Goal: Transaction & Acquisition: Purchase product/service

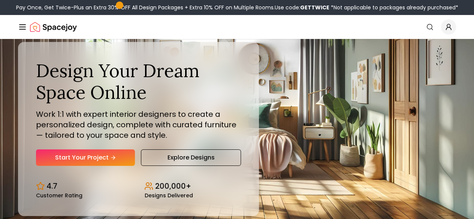
click at [0, 0] on link "Login" at bounding box center [0, 0] width 0 height 0
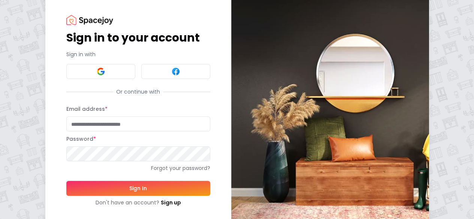
scroll to position [26, 0]
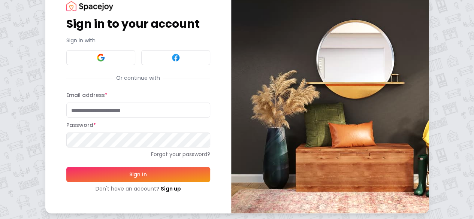
click at [86, 109] on input "Email address *" at bounding box center [138, 110] width 144 height 15
click at [231, 74] on img at bounding box center [330, 96] width 198 height 233
click at [120, 104] on input "**********" at bounding box center [138, 110] width 144 height 15
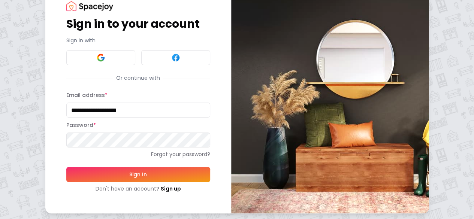
type input "**********"
click at [66, 167] on button "Sign In" at bounding box center [138, 174] width 144 height 15
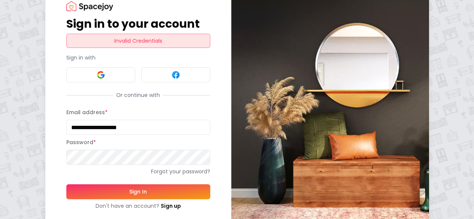
click at [45, 148] on div "**********" at bounding box center [138, 105] width 186 height 250
click at [66, 184] on button "Sign In" at bounding box center [138, 191] width 144 height 15
click at [0, 155] on div "**********" at bounding box center [237, 105] width 474 height 262
click at [66, 184] on button "Sign In" at bounding box center [138, 191] width 144 height 15
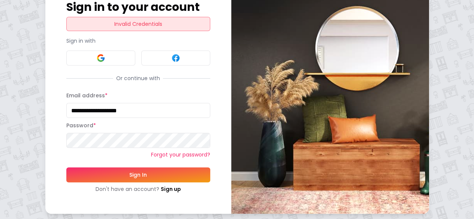
click at [133, 153] on link "Forgot your password?" at bounding box center [138, 154] width 144 height 7
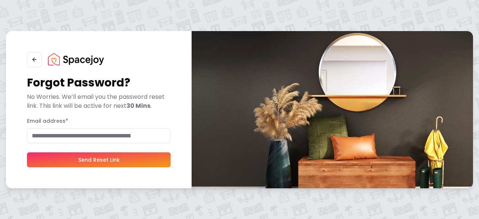
click at [91, 135] on input "Email address *" at bounding box center [99, 135] width 144 height 15
type input "**********"
click at [111, 158] on button "Send Reset Link" at bounding box center [99, 159] width 144 height 15
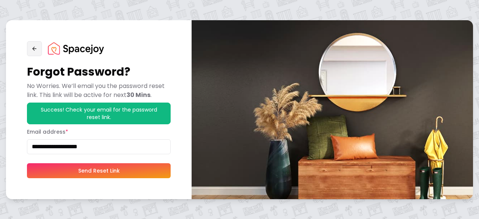
click at [30, 48] on button "button" at bounding box center [34, 48] width 15 height 15
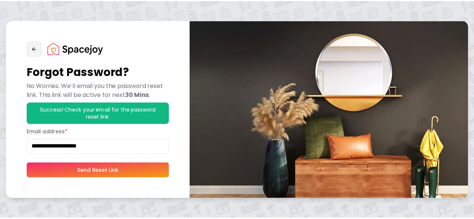
scroll to position [26, 0]
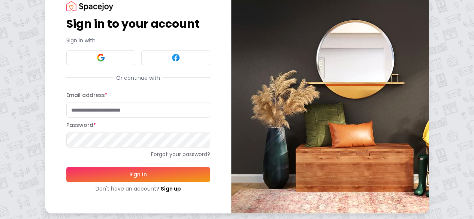
click at [101, 110] on input "Email address *" at bounding box center [138, 110] width 144 height 15
type input "**********"
click at [96, 58] on img at bounding box center [100, 57] width 9 height 9
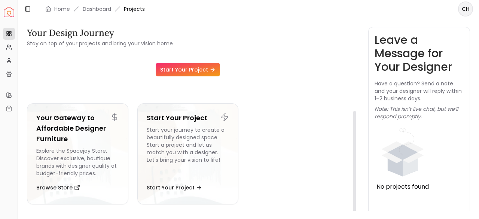
scroll to position [72, 0]
click at [186, 183] on button "Start Your Project" at bounding box center [174, 187] width 55 height 15
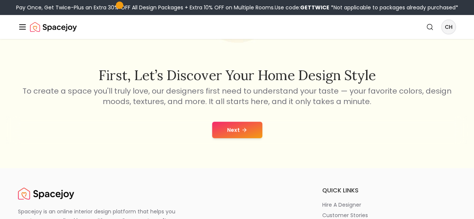
scroll to position [103, 0]
click at [227, 138] on button "Next" at bounding box center [237, 129] width 50 height 16
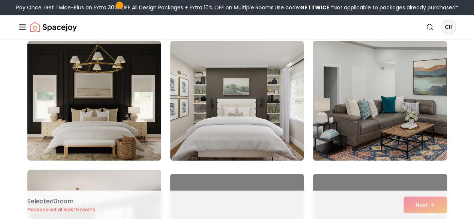
scroll to position [319, 0]
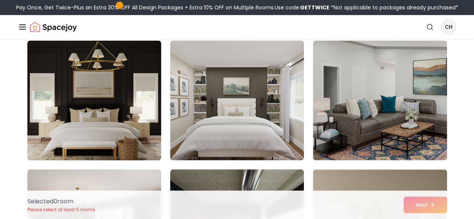
click at [146, 130] on img at bounding box center [94, 100] width 140 height 126
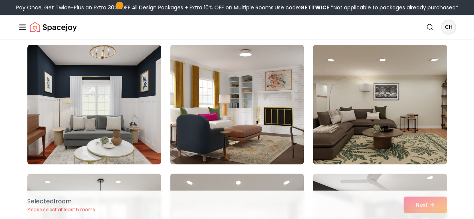
scroll to position [572, 0]
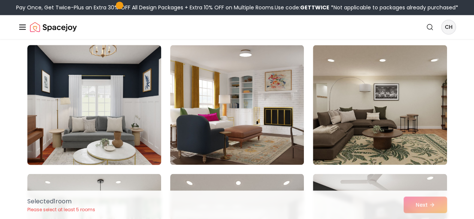
click at [113, 105] on img at bounding box center [94, 105] width 140 height 126
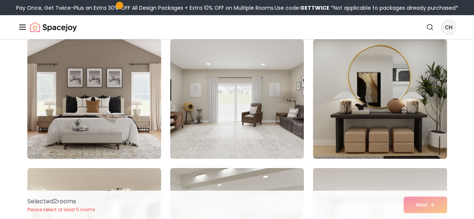
scroll to position [2126, 0]
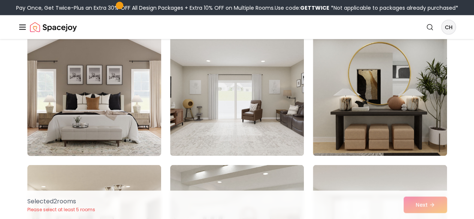
click at [127, 114] on img at bounding box center [94, 96] width 140 height 126
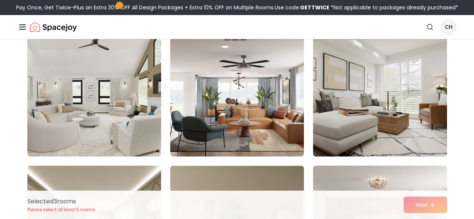
scroll to position [3027, 0]
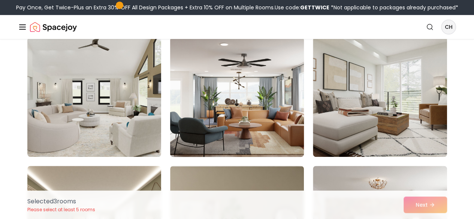
click at [275, 119] on img at bounding box center [237, 97] width 140 height 126
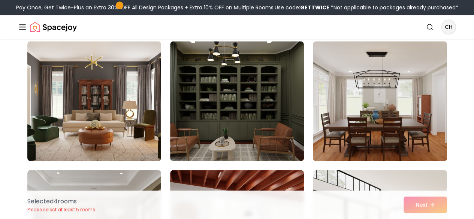
scroll to position [3280, 0]
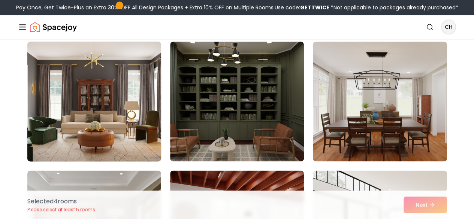
click at [129, 122] on img at bounding box center [94, 102] width 140 height 126
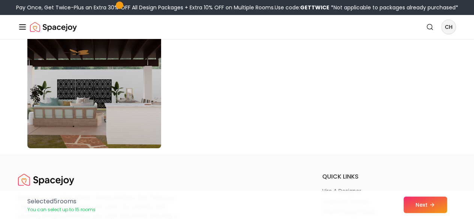
scroll to position [4326, 0]
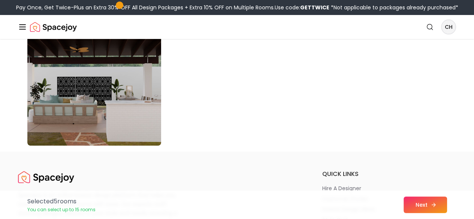
click at [425, 204] on button "Next" at bounding box center [424, 205] width 43 height 16
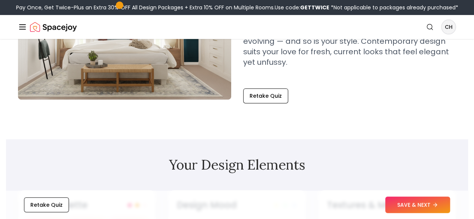
scroll to position [128, 0]
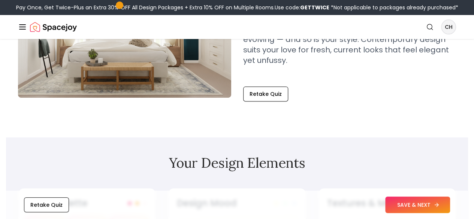
click at [430, 200] on button "SAVE & NEXT" at bounding box center [417, 205] width 65 height 16
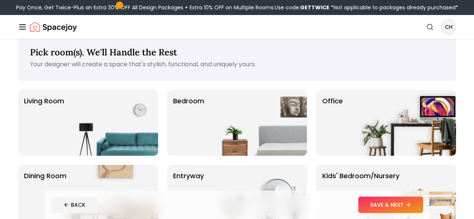
scroll to position [27, 0]
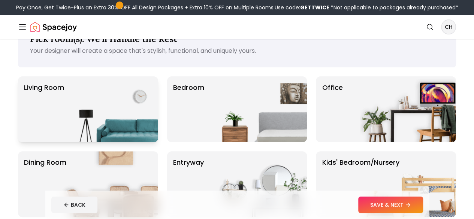
click at [60, 109] on p "Living Room" at bounding box center [44, 109] width 40 height 54
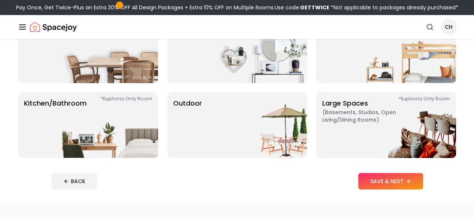
scroll to position [165, 0]
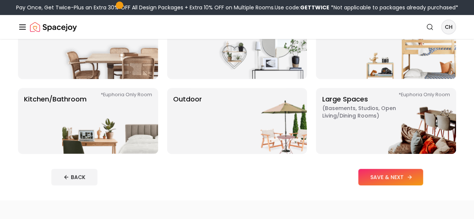
click at [412, 185] on button "SAVE & NEXT" at bounding box center [390, 177] width 65 height 16
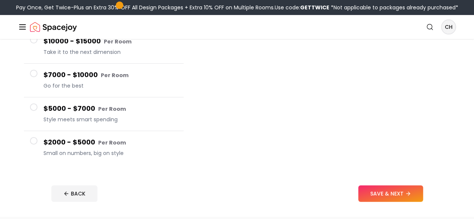
scroll to position [131, 0]
click at [34, 144] on span at bounding box center [33, 140] width 7 height 7
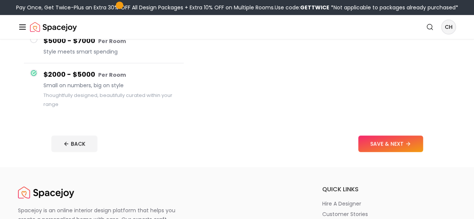
scroll to position [195, 0]
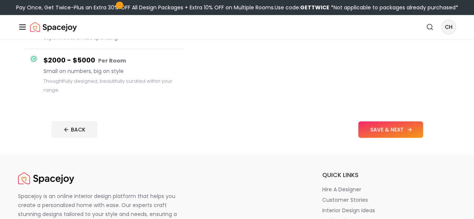
click at [412, 133] on icon at bounding box center [409, 130] width 6 height 6
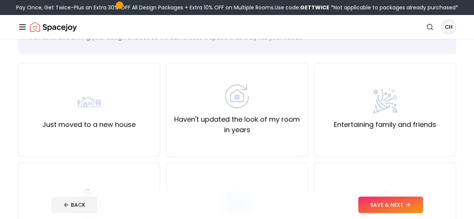
scroll to position [52, 0]
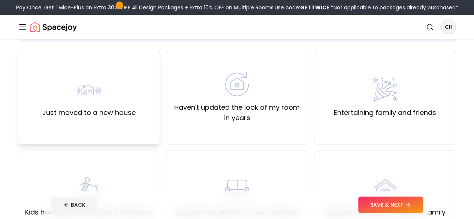
click at [100, 101] on img at bounding box center [89, 89] width 24 height 24
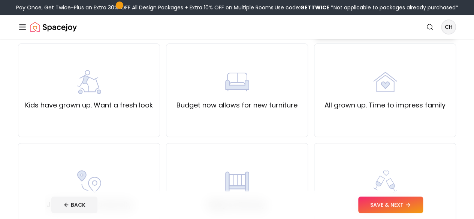
scroll to position [160, 0]
click at [423, 201] on button "SAVE & NEXT" at bounding box center [390, 205] width 65 height 16
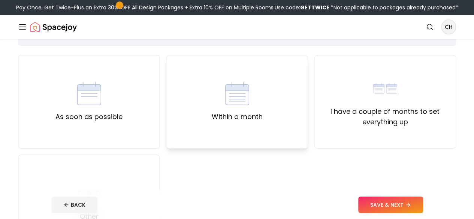
scroll to position [51, 0]
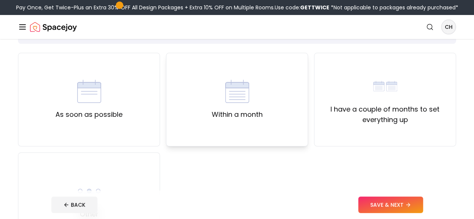
click at [257, 120] on div "Within a month" at bounding box center [237, 99] width 51 height 40
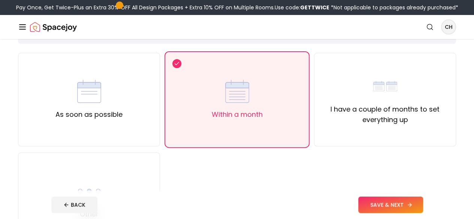
click at [412, 205] on icon at bounding box center [409, 205] width 6 height 6
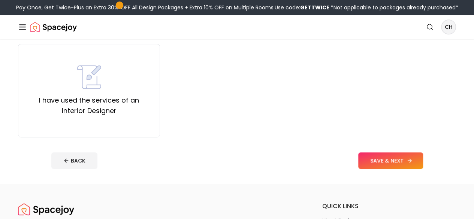
scroll to position [159, 0]
click at [131, 106] on div "I have used the services of an Interior Designer" at bounding box center [88, 91] width 129 height 51
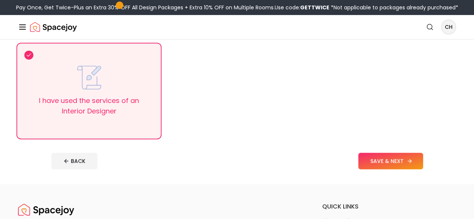
click at [412, 164] on icon at bounding box center [409, 161] width 6 height 6
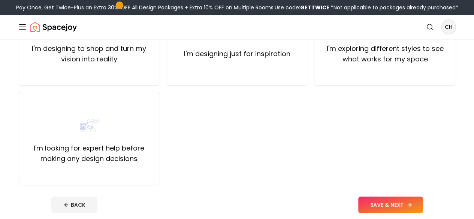
scroll to position [150, 0]
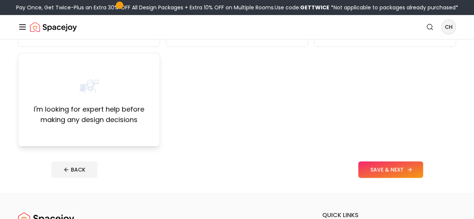
click at [115, 99] on div "I'm looking for expert help before making any design decisions" at bounding box center [88, 99] width 129 height 51
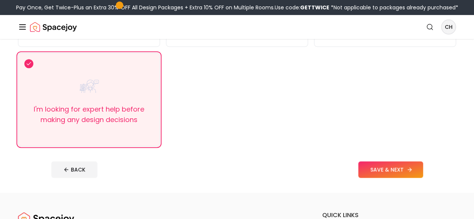
click at [412, 173] on icon at bounding box center [409, 170] width 6 height 6
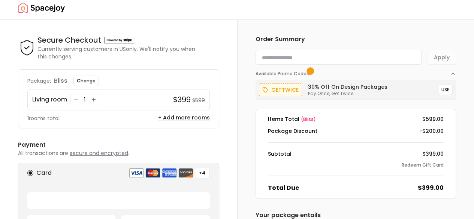
scroll to position [1, 0]
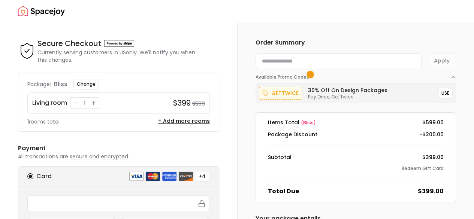
click at [242, 151] on div "Order Summary Apply Available Promo Codes gettwice 30% Off on Design Packages P…" at bounding box center [355, 187] width 237 height 328
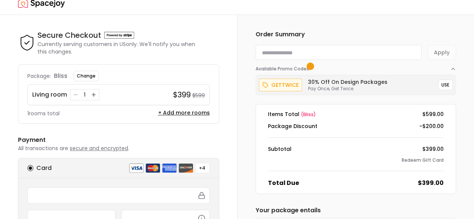
scroll to position [9, 0]
click at [447, 84] on button "USE" at bounding box center [445, 84] width 15 height 10
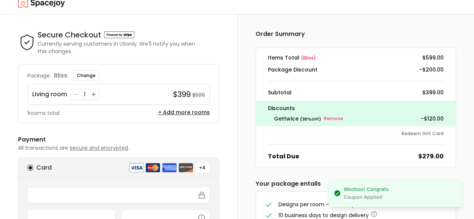
click at [244, 146] on div "Order Summary Items Total ( bliss ) $599.00 Package Discount -$200.00 Subtotal …" at bounding box center [355, 166] width 237 height 302
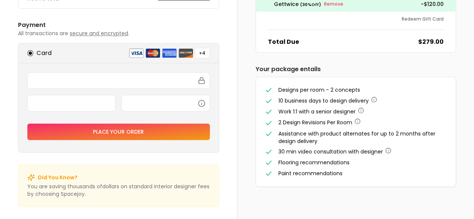
scroll to position [125, 0]
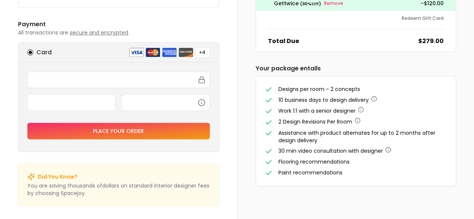
click at [244, 146] on div "Order Summary Items Total ( bliss ) $599.00 Package Discount -$200.00 Subtotal …" at bounding box center [355, 50] width 237 height 302
click at [375, 97] on icon "button" at bounding box center [374, 99] width 6 height 6
click at [442, 155] on ul "Designs per room - 2 concepts 10 business days to design delivery Work 1:1 with…" at bounding box center [356, 130] width 182 height 91
click at [389, 149] on icon "button" at bounding box center [388, 150] width 6 height 6
click at [398, 175] on li "Paint recommendations" at bounding box center [356, 173] width 182 height 8
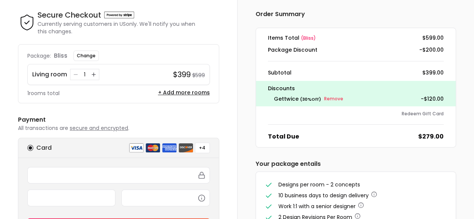
scroll to position [0, 0]
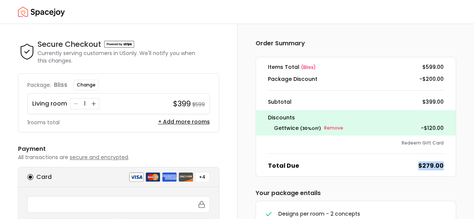
drag, startPoint x: 413, startPoint y: 164, endPoint x: 450, endPoint y: 163, distance: 36.3
click at [450, 163] on dl "Items Total ( bliss ) $599.00 Package Discount -$200.00 Subtotal $399.00 Discou…" at bounding box center [355, 117] width 201 height 120
click at [428, 181] on div "Order Summary Items Total ( bliss ) $599.00 Package Discount -$200.00 Subtotal …" at bounding box center [355, 175] width 201 height 272
click at [429, 180] on div "Order Summary Items Total ( bliss ) $599.00 Package Discount -$200.00 Subtotal …" at bounding box center [355, 175] width 201 height 272
click at [372, 182] on div "Order Summary Items Total ( bliss ) $599.00 Package Discount -$200.00 Subtotal …" at bounding box center [355, 175] width 201 height 272
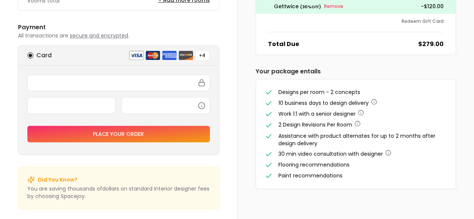
scroll to position [125, 0]
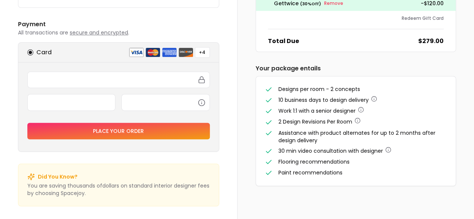
click at [372, 182] on div "Designs per room - 2 concepts 10 business days to design delivery Work 1:1 with…" at bounding box center [356, 130] width 200 height 109
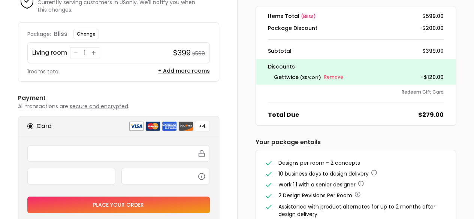
scroll to position [0, 0]
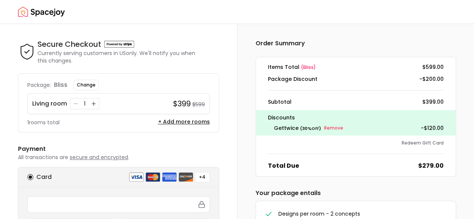
click at [360, 113] on div "Discounts gettwice ( 30 % Off) Remove - $120.00" at bounding box center [356, 122] width 200 height 25
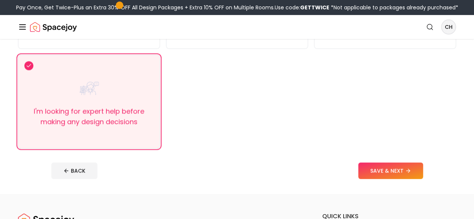
scroll to position [150, 0]
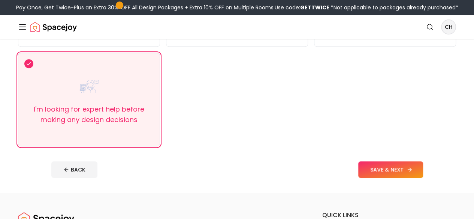
click at [419, 178] on button "SAVE & NEXT" at bounding box center [390, 169] width 65 height 16
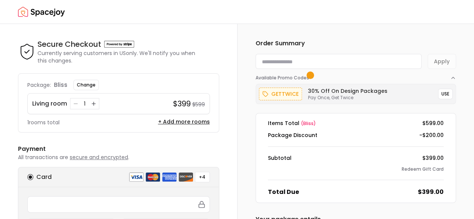
click at [314, 60] on input at bounding box center [338, 61] width 166 height 15
paste input "********"
click at [436, 63] on button "Apply" at bounding box center [441, 61] width 28 height 15
drag, startPoint x: 293, startPoint y: 60, endPoint x: 210, endPoint y: 55, distance: 83.2
click at [210, 55] on div "Secure Checkout Secure Checkout Currently serving customers in US only. We'll n…" at bounding box center [237, 121] width 474 height 195
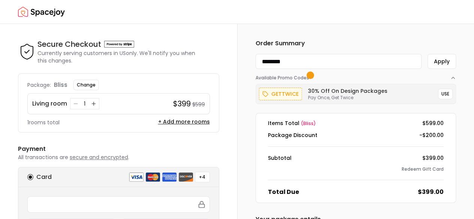
paste input "**"
click at [440, 66] on button "Apply" at bounding box center [441, 61] width 28 height 15
drag, startPoint x: 306, startPoint y: 58, endPoint x: 210, endPoint y: 65, distance: 96.5
click at [210, 65] on div "**********" at bounding box center [237, 121] width 474 height 195
paste input
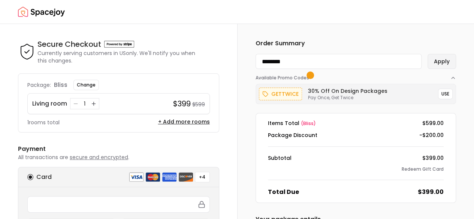
type input "********"
click at [450, 64] on button "Apply" at bounding box center [441, 61] width 28 height 15
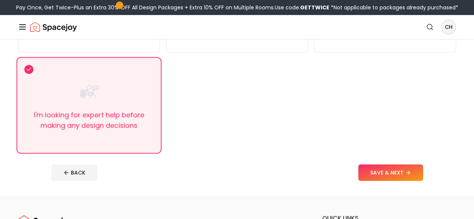
scroll to position [150, 0]
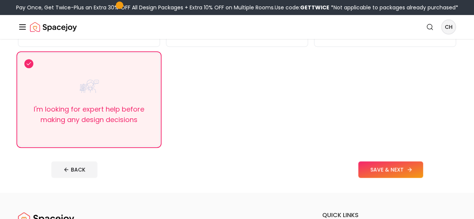
click at [420, 178] on button "SAVE & NEXT" at bounding box center [390, 169] width 65 height 16
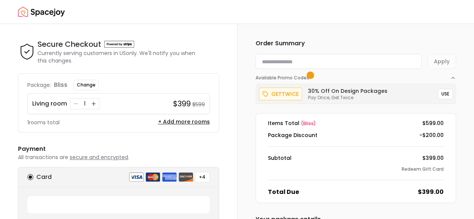
click at [333, 66] on input at bounding box center [338, 61] width 166 height 15
paste input "********"
type input "********"
click at [442, 64] on button "Apply" at bounding box center [441, 61] width 28 height 15
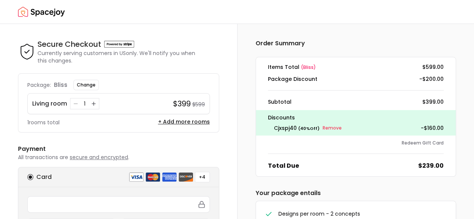
click at [285, 129] on span "cjxspj40" at bounding box center [285, 127] width 23 height 7
copy span "cjxspj40"
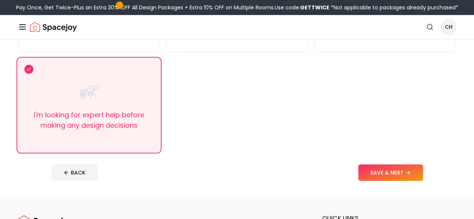
scroll to position [150, 0]
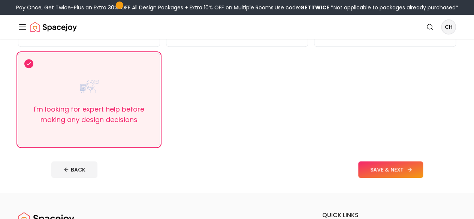
click at [412, 173] on icon at bounding box center [409, 170] width 6 height 6
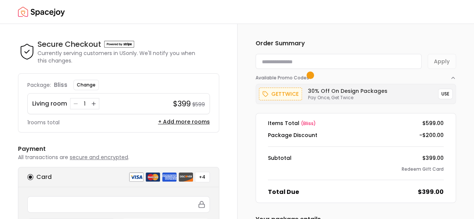
click at [340, 58] on input at bounding box center [338, 61] width 166 height 15
paste input "********"
click at [439, 64] on button "Apply" at bounding box center [441, 61] width 28 height 15
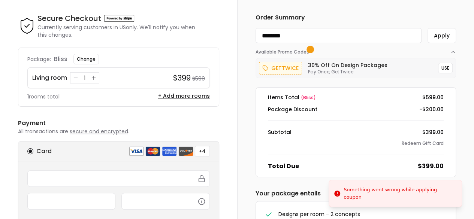
scroll to position [26, 0]
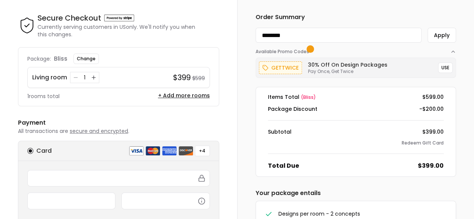
drag, startPoint x: 300, startPoint y: 37, endPoint x: 205, endPoint y: 42, distance: 95.2
click at [205, 42] on div "Secure Checkout Secure Checkout Currently serving customers in US only. We'll n…" at bounding box center [237, 95] width 474 height 195
drag, startPoint x: 295, startPoint y: 31, endPoint x: 229, endPoint y: 27, distance: 66.1
click at [229, 27] on div "Secure Checkout Secure Checkout Currently serving customers in US only. We'll n…" at bounding box center [237, 95] width 474 height 195
paste input
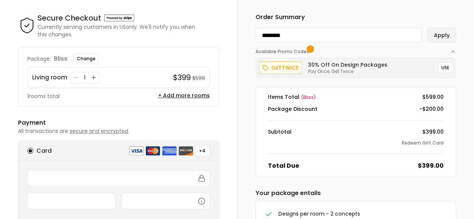
type input "********"
click at [441, 31] on button "Apply" at bounding box center [441, 35] width 28 height 15
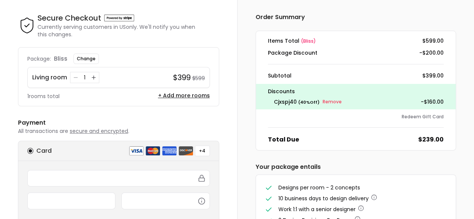
click at [460, 149] on div "Order Summary Items Total ( bliss ) $599.00 Package Discount -$200.00 Subtotal …" at bounding box center [355, 149] width 237 height 302
click at [426, 161] on div "Order Summary Items Total ( bliss ) $599.00 Package Discount -$200.00 Subtotal …" at bounding box center [355, 149] width 201 height 272
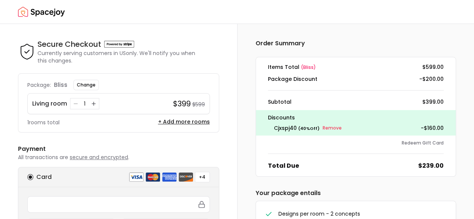
click at [428, 184] on div "Order Summary Items Total ( bliss ) $599.00 Package Discount -$200.00 Subtotal …" at bounding box center [355, 175] width 201 height 272
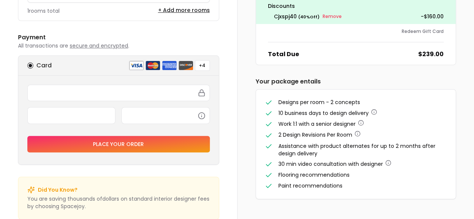
scroll to position [125, 0]
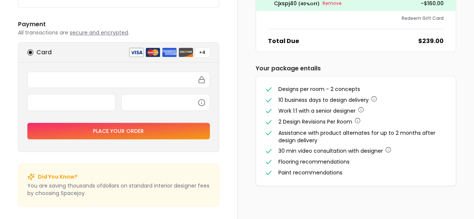
click at [353, 174] on li "Paint recommendations" at bounding box center [356, 173] width 182 height 8
click at [338, 175] on li "Paint recommendations" at bounding box center [356, 173] width 182 height 8
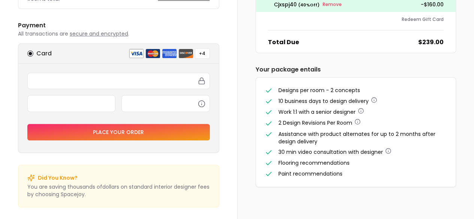
scroll to position [124, 0]
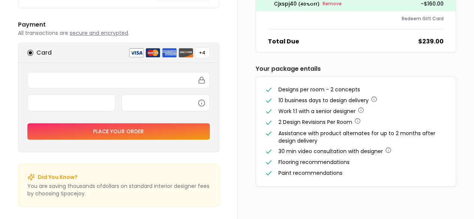
click at [144, 127] on button "Place your order" at bounding box center [118, 131] width 182 height 16
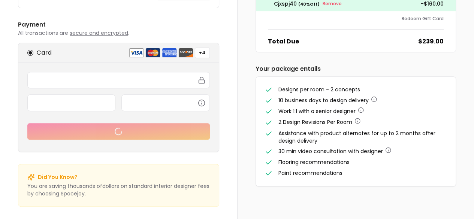
click at [249, 173] on div "Order Summary Items Total ( bliss ) $599.00 Package Discount -$200.00 Subtotal …" at bounding box center [355, 51] width 237 height 302
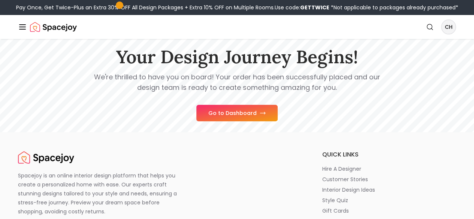
scroll to position [61, 0]
click at [253, 121] on button "Go to Dashboard" at bounding box center [236, 112] width 81 height 16
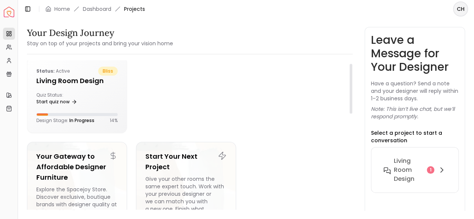
scroll to position [9, 0]
click at [66, 96] on link "Start quiz now" at bounding box center [56, 101] width 41 height 10
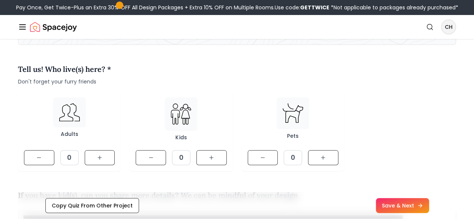
scroll to position [79, 0]
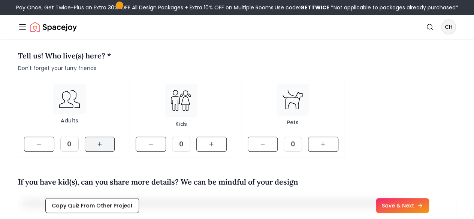
click at [102, 152] on button at bounding box center [100, 144] width 30 height 15
click at [216, 152] on button at bounding box center [211, 144] width 30 height 15
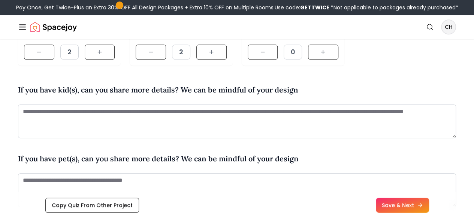
scroll to position [171, 0]
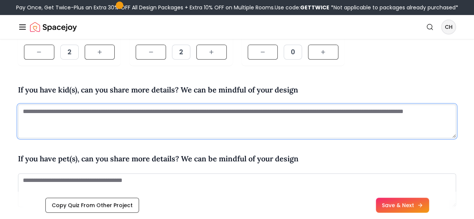
click at [211, 135] on textarea at bounding box center [237, 121] width 438 height 34
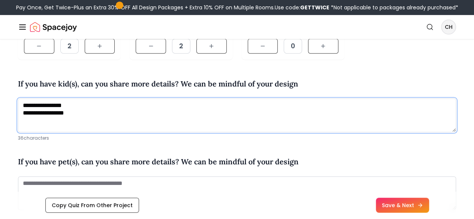
scroll to position [180, 0]
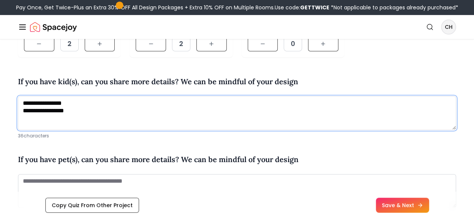
type textarea "**********"
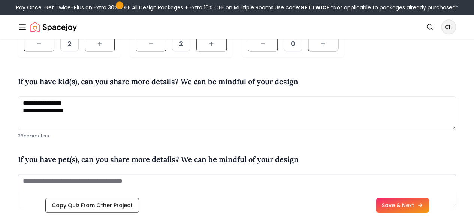
click at [245, 87] on h4 "If you have kid(s), can you share more details? We can be mindful of your design" at bounding box center [158, 81] width 280 height 11
click at [235, 90] on div "If you have kid(s), can you share more details? We can be mindful of your design" at bounding box center [158, 83] width 280 height 14
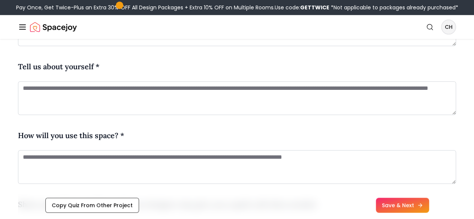
scroll to position [341, 0]
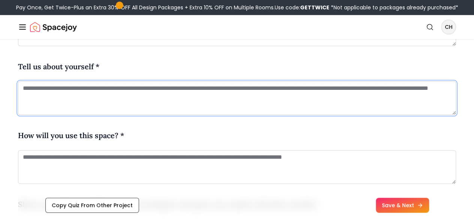
click at [237, 100] on textarea at bounding box center [237, 98] width 438 height 34
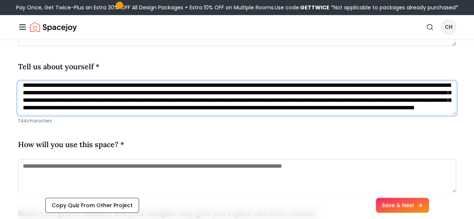
scroll to position [2, 0]
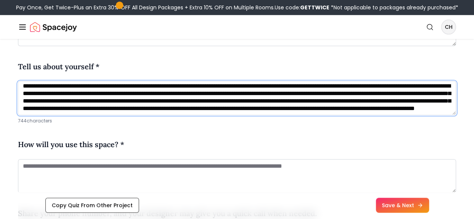
click at [437, 115] on textarea "**********" at bounding box center [237, 98] width 438 height 34
type textarea "**********"
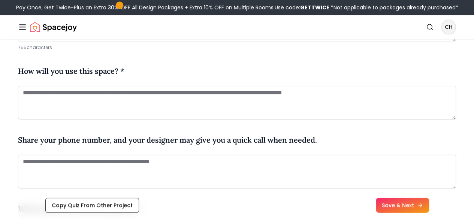
scroll to position [415, 0]
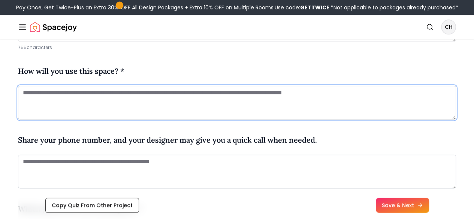
click at [241, 119] on textarea at bounding box center [237, 103] width 438 height 34
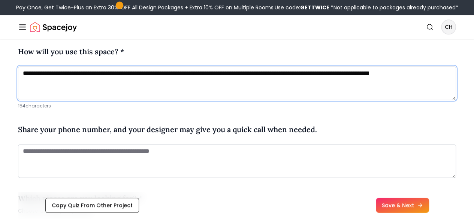
scroll to position [439, 0]
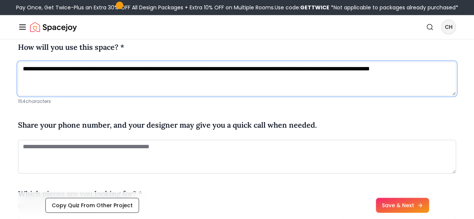
click at [253, 95] on textarea "**********" at bounding box center [237, 79] width 438 height 34
type textarea "**********"
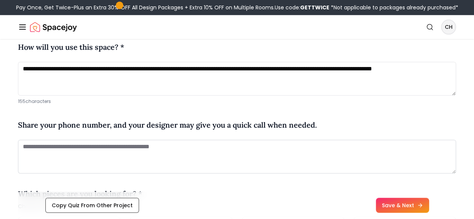
click at [220, 128] on div "Share your phone number, and your designer may give you a quick call when neede…" at bounding box center [237, 126] width 438 height 26
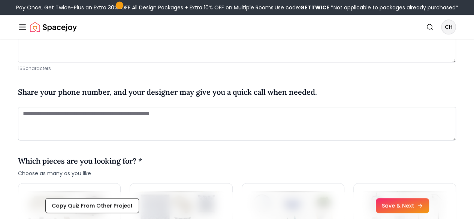
scroll to position [472, 0]
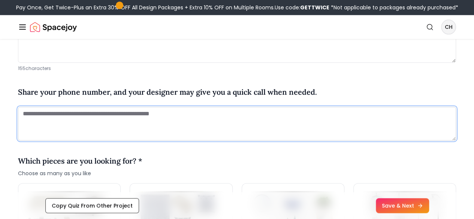
click at [252, 137] on textarea at bounding box center [237, 124] width 438 height 34
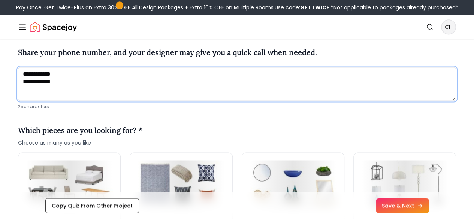
type textarea "**********"
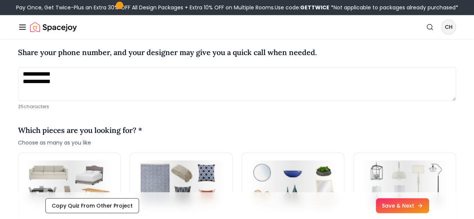
click at [252, 137] on div "Which pieces are you looking for? * Choose as many as you like" at bounding box center [237, 136] width 438 height 34
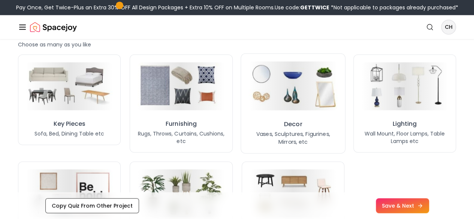
scroll to position [609, 0]
click at [106, 130] on button "Key Pieces Sofa, Bed, Dining Table etc" at bounding box center [69, 100] width 105 height 92
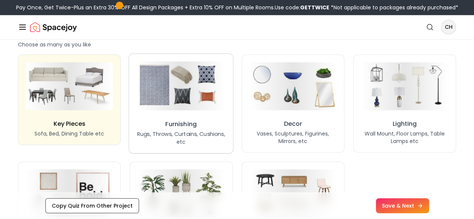
click at [193, 131] on button "Furnishing Rugs, Throws, Curtains, Cushions, etc" at bounding box center [181, 103] width 105 height 100
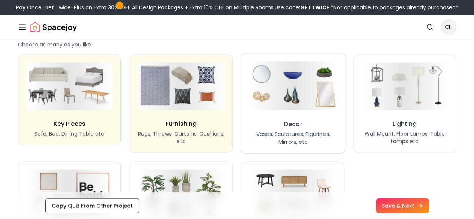
click at [259, 132] on button "Decor Vases, Sculptures, Figurines, Mirrors, etc" at bounding box center [292, 103] width 105 height 100
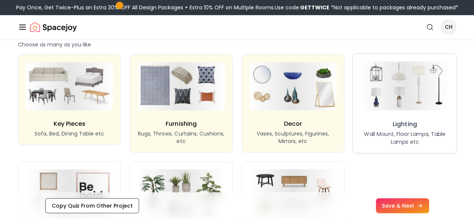
click at [386, 127] on button "Lighting Wall Mount, Floor Lamps, Table Lamps etc" at bounding box center [404, 103] width 105 height 100
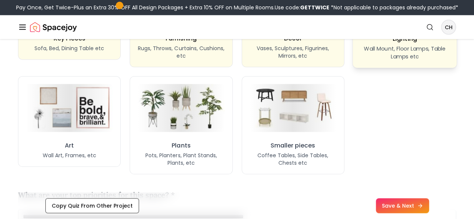
scroll to position [697, 0]
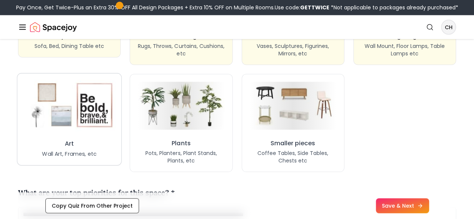
click at [93, 131] on img at bounding box center [69, 105] width 93 height 51
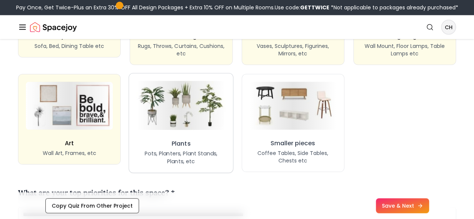
click at [202, 146] on button "Plants Pots, Planters, Plant Stands, Plants, etc" at bounding box center [181, 123] width 105 height 100
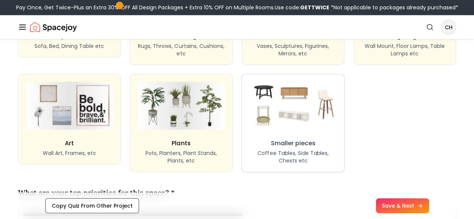
click at [318, 131] on img at bounding box center [293, 105] width 92 height 51
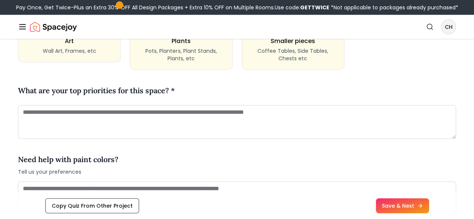
scroll to position [809, 0]
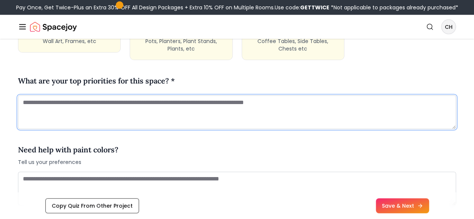
click at [299, 127] on textarea at bounding box center [237, 112] width 438 height 34
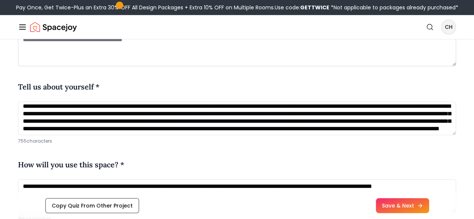
scroll to position [322, 0]
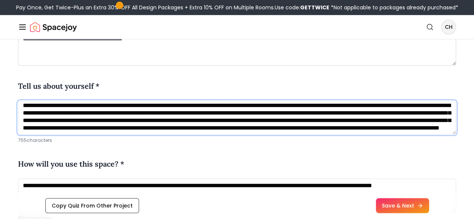
click at [280, 124] on textarea "**********" at bounding box center [237, 118] width 438 height 34
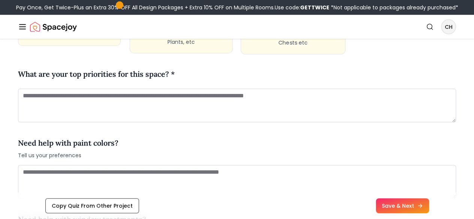
scroll to position [810, 0]
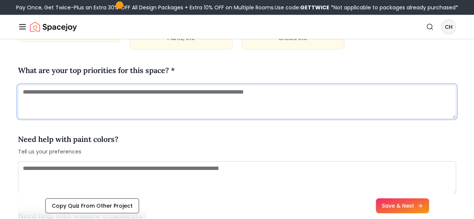
click at [254, 101] on textarea at bounding box center [237, 102] width 438 height 34
paste textarea "**********"
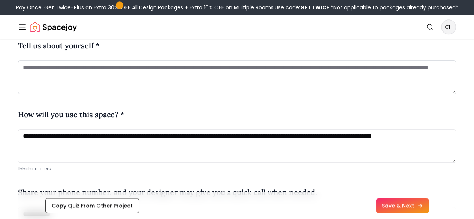
scroll to position [354, 0]
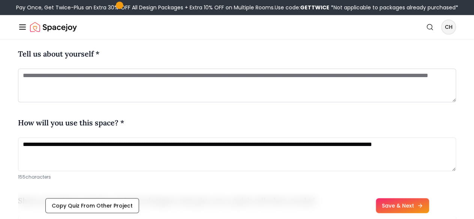
type textarea "**********"
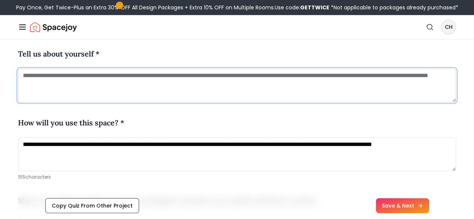
click at [254, 101] on textarea at bounding box center [237, 86] width 438 height 34
paste textarea "**********"
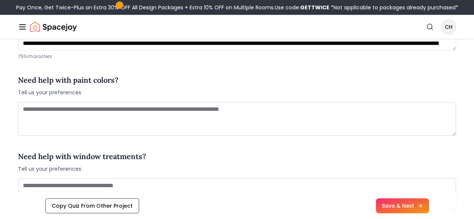
scroll to position [888, 0]
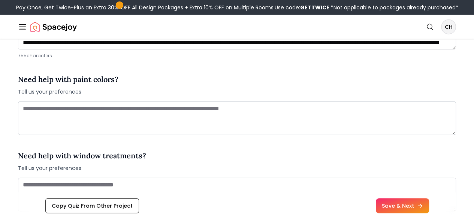
type textarea "**********"
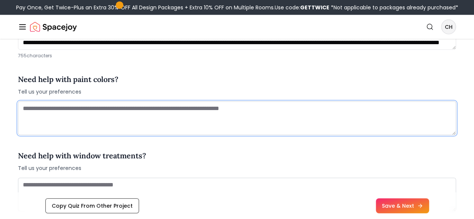
click at [270, 135] on textarea at bounding box center [237, 118] width 438 height 34
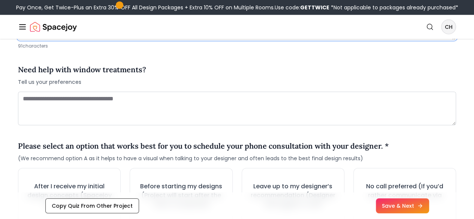
scroll to position [984, 0]
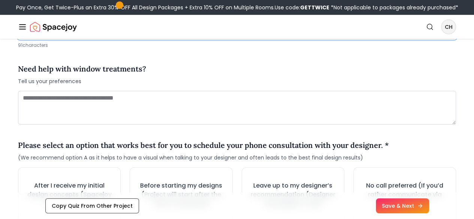
type textarea "**********"
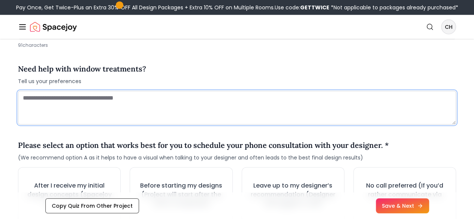
click at [238, 123] on textarea at bounding box center [237, 108] width 438 height 34
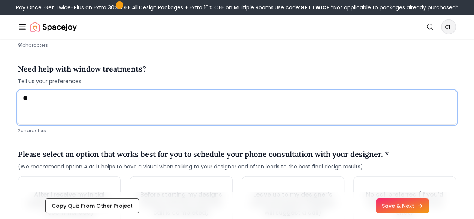
type textarea "*"
type textarea "**********"
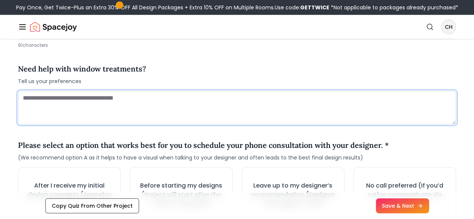
paste textarea "**********"
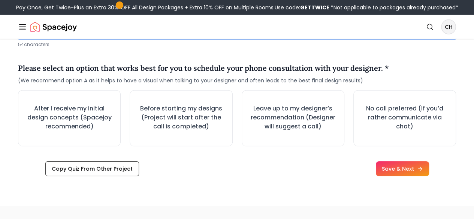
scroll to position [1075, 0]
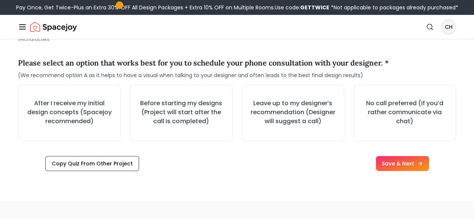
type textarea "**********"
click at [247, 177] on div "Copy Quiz From Other Project Save & Next" at bounding box center [236, 166] width 383 height 21
click at [87, 126] on h3 "After I receive my initial design concepts (Spacejoy recommended)" at bounding box center [69, 112] width 91 height 28
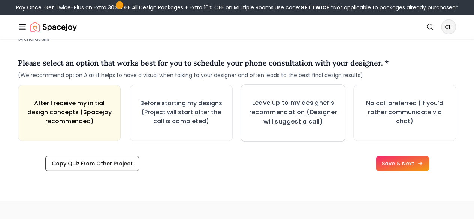
click at [317, 126] on h3 "Leave up to my designer’s recommendation (Designer will suggest a call)" at bounding box center [292, 112] width 91 height 28
click at [329, 127] on div "Leave up to my designer’s recommendation (Designer will suggest a call)" at bounding box center [292, 112] width 88 height 29
click at [430, 171] on button "Save & Next" at bounding box center [402, 164] width 56 height 16
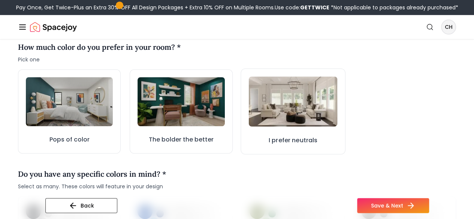
scroll to position [255, 0]
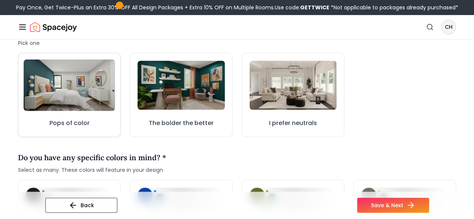
click at [65, 100] on img at bounding box center [69, 86] width 91 height 52
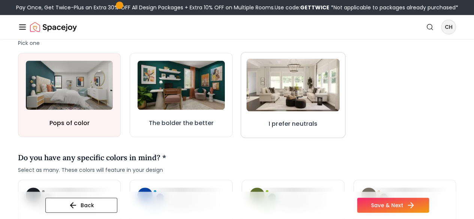
click at [290, 100] on img at bounding box center [292, 85] width 93 height 52
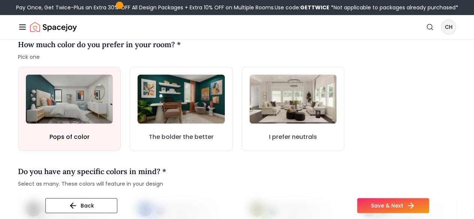
scroll to position [241, 0]
click at [237, 187] on div "Do you have any specific colors in mind? * Select as many. These colors will fe…" at bounding box center [237, 176] width 438 height 22
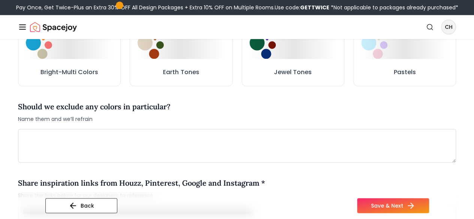
scroll to position [475, 0]
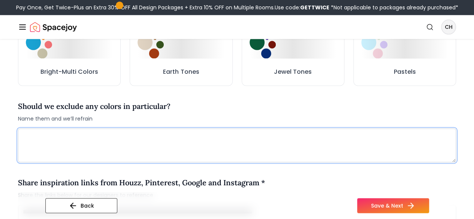
click at [204, 157] on textarea at bounding box center [237, 145] width 438 height 34
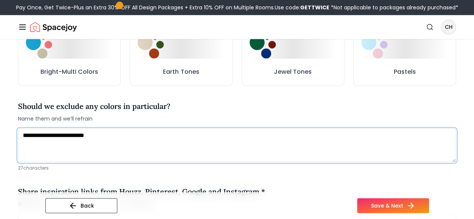
click at [87, 147] on textarea "**********" at bounding box center [237, 145] width 438 height 34
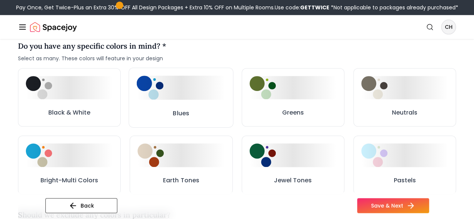
scroll to position [363, 0]
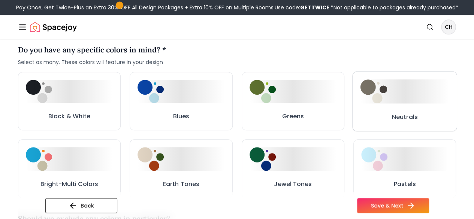
type textarea "**********"
click at [392, 120] on button "Neutrals" at bounding box center [404, 101] width 103 height 59
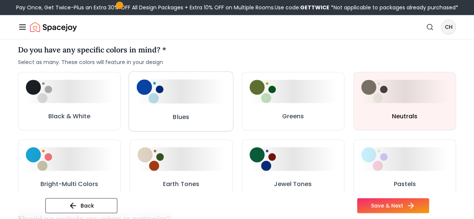
click at [189, 103] on div at bounding box center [181, 91] width 89 height 24
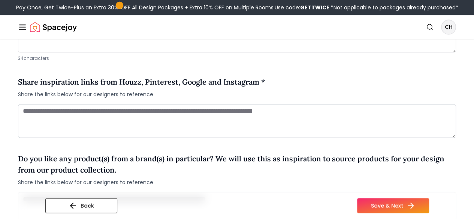
scroll to position [585, 0]
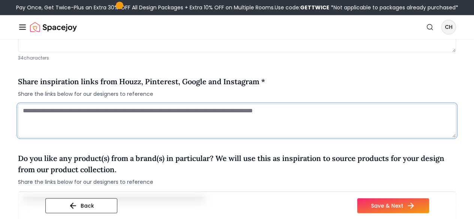
click at [247, 130] on textarea at bounding box center [237, 121] width 438 height 34
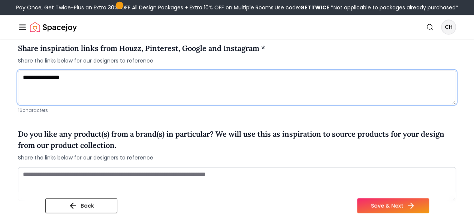
scroll to position [626, 0]
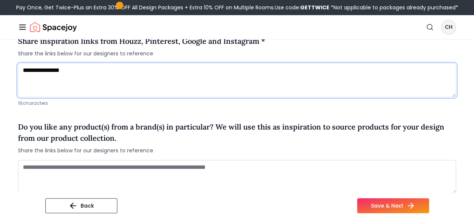
type textarea "**********"
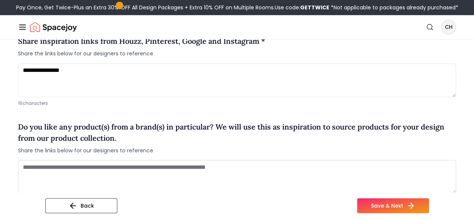
click at [232, 143] on h4 "Do you like any product(s) from a brand(s) in particular? We will use this as i…" at bounding box center [237, 132] width 438 height 22
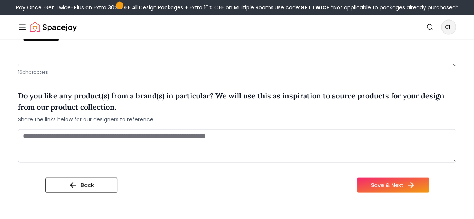
scroll to position [657, 0]
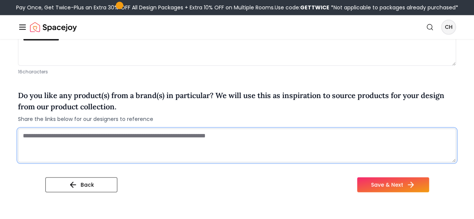
click at [232, 149] on textarea at bounding box center [237, 145] width 438 height 34
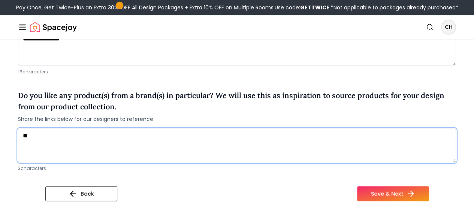
type textarea "*"
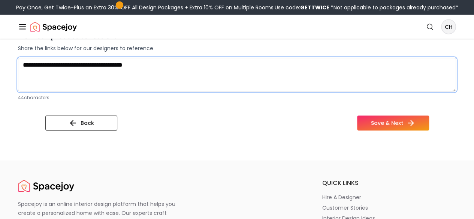
type textarea "**********"
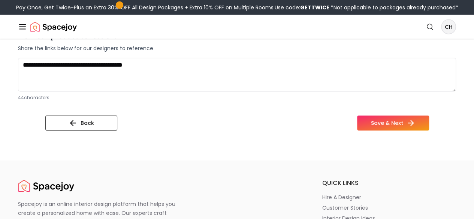
click at [232, 137] on div "Back Save & Next" at bounding box center [236, 126] width 383 height 21
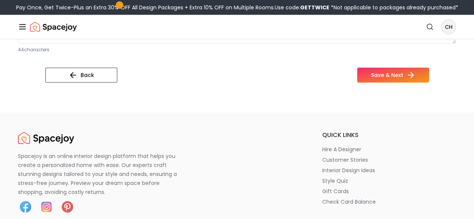
scroll to position [776, 0]
click at [429, 82] on button "Save & Next" at bounding box center [393, 74] width 72 height 15
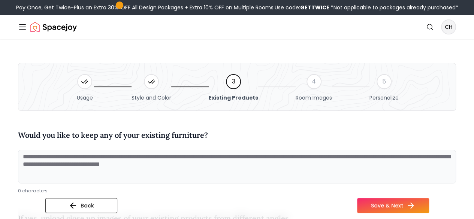
click at [232, 144] on div "Would you like to keep any of your existing furniture?" at bounding box center [237, 137] width 438 height 14
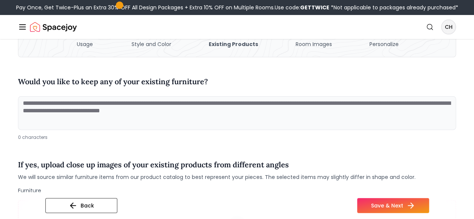
scroll to position [63, 0]
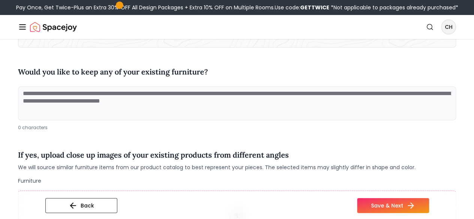
click at [216, 116] on textarea at bounding box center [237, 103] width 438 height 34
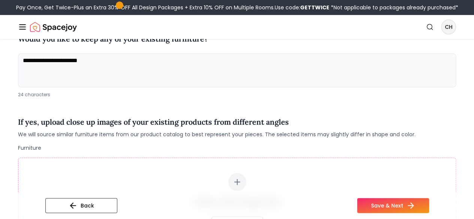
scroll to position [97, 0]
type textarea "**********"
click at [212, 116] on div "**********" at bounding box center [237, 200] width 438 height 355
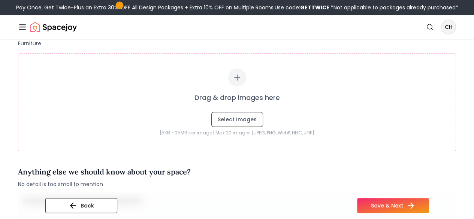
scroll to position [183, 0]
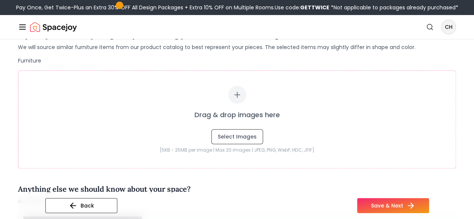
click at [234, 189] on div "**********" at bounding box center [237, 113] width 438 height 355
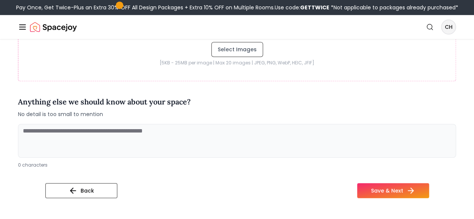
scroll to position [271, 0]
click at [423, 198] on button "Save & Next" at bounding box center [393, 190] width 72 height 15
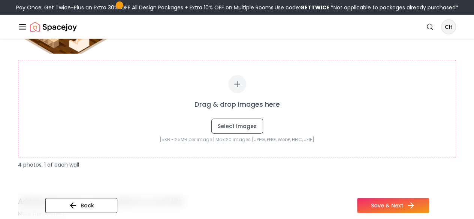
scroll to position [1005, 0]
click at [247, 194] on div "Back Save & Next" at bounding box center [237, 205] width 438 height 27
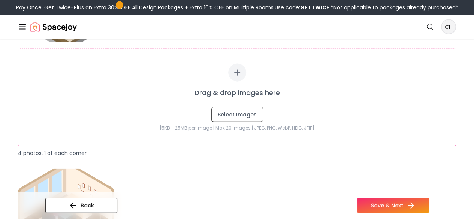
scroll to position [818, 0]
click at [247, 171] on div "Drag & drop images here Select Images [5KB - 25MB per image | Max 20 images | J…" at bounding box center [237, 162] width 438 height 385
click at [221, 172] on div "Drag & drop images here Select Images [5KB - 25MB per image | Max 20 images | J…" at bounding box center [237, 162] width 438 height 385
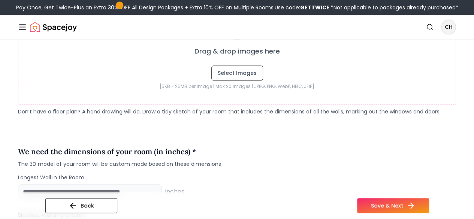
scroll to position [436, 0]
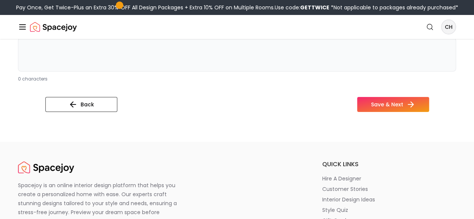
scroll to position [1343, 0]
click at [416, 109] on icon at bounding box center [411, 104] width 9 height 9
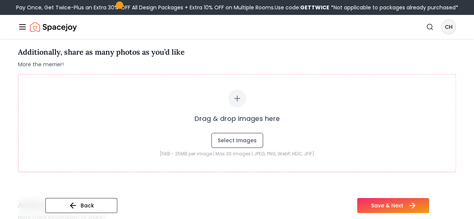
scroll to position [1154, 0]
click at [250, 147] on button "Select Images" at bounding box center [237, 140] width 52 height 15
type input "**********"
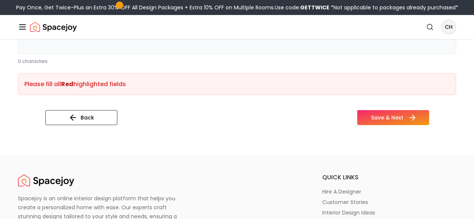
scroll to position [1472, 0]
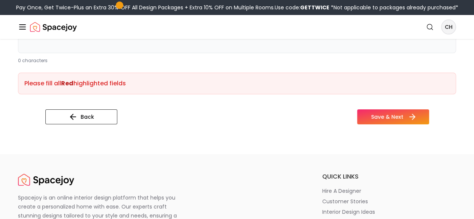
click at [412, 124] on button "Save & Next" at bounding box center [393, 116] width 72 height 15
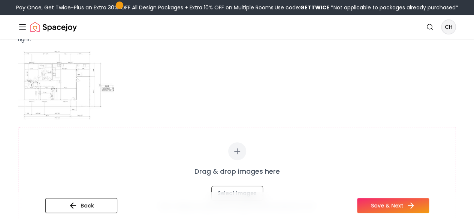
scroll to position [0, 0]
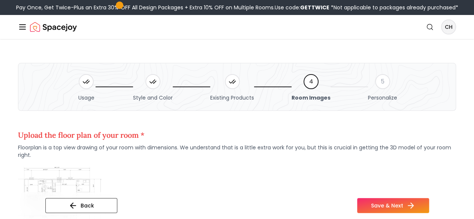
click at [235, 159] on span "Floorplan is a top view drawing of your room with dimensions. We understand tha…" at bounding box center [237, 151] width 438 height 15
click at [0, 0] on button "Design Portfolio" at bounding box center [0, 0] width 0 height 0
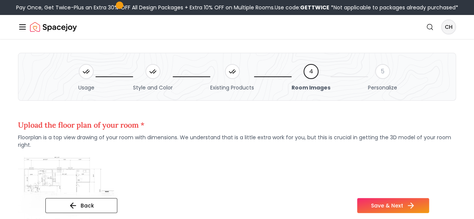
click at [0, 0] on button "Design Portfolio" at bounding box center [0, 0] width 0 height 0
click at [0, 0] on img "Main" at bounding box center [0, 0] width 0 height 0
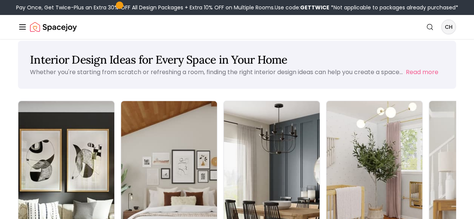
scroll to position [22, 0]
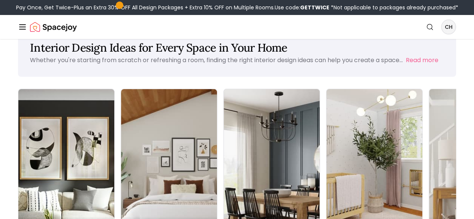
click at [45, 34] on img "Spacejoy" at bounding box center [53, 26] width 47 height 15
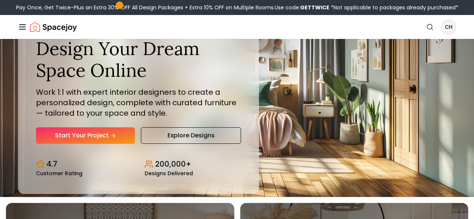
scroll to position [10, 0]
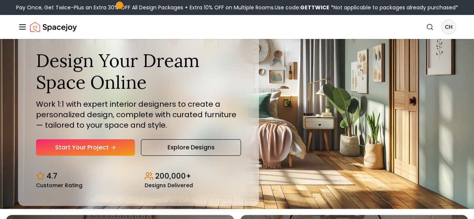
click at [0, 0] on link "Start Your Project" at bounding box center [0, 0] width 0 height 0
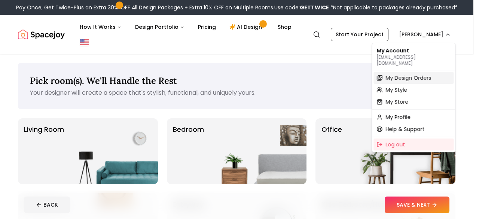
click at [422, 74] on span "My Design Orders" at bounding box center [409, 77] width 46 height 7
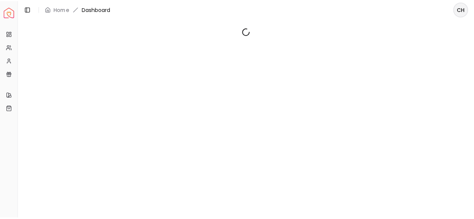
scroll to position [10, 0]
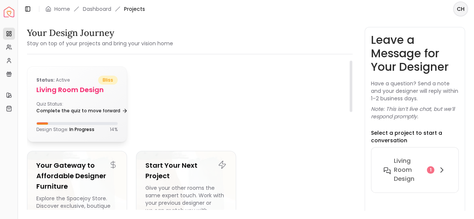
click at [97, 85] on h5 "Living Room design" at bounding box center [76, 90] width 81 height 10
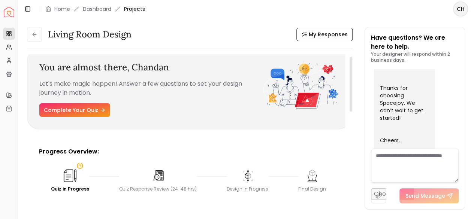
scroll to position [4, 0]
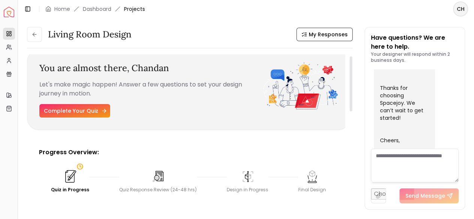
click at [94, 104] on link "Complete Your Quiz" at bounding box center [74, 110] width 71 height 13
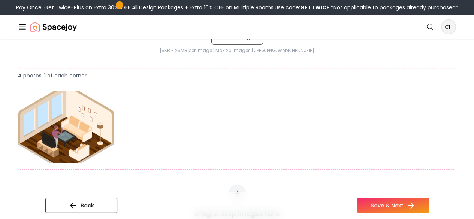
scroll to position [893, 0]
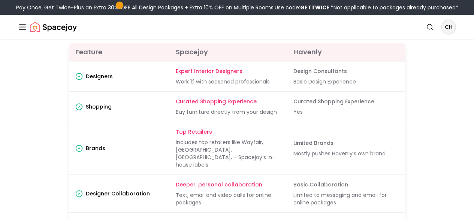
scroll to position [341, 0]
drag, startPoint x: 194, startPoint y: 95, endPoint x: 269, endPoint y: 93, distance: 74.5
click at [269, 85] on span "Work 1:1 with seasoned professionals" at bounding box center [229, 80] width 106 height 7
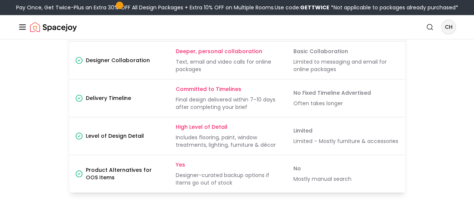
scroll to position [474, 0]
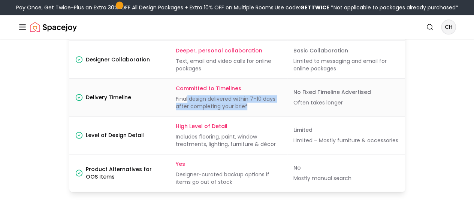
drag, startPoint x: 188, startPoint y: 105, endPoint x: 275, endPoint y: 115, distance: 87.8
click at [275, 110] on span "Final design delivered within 7–10 days after completing your brief" at bounding box center [229, 102] width 106 height 15
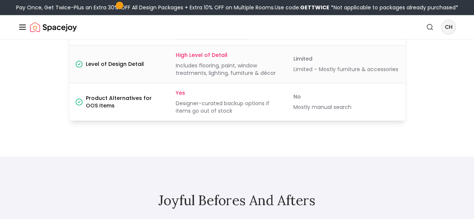
scroll to position [550, 0]
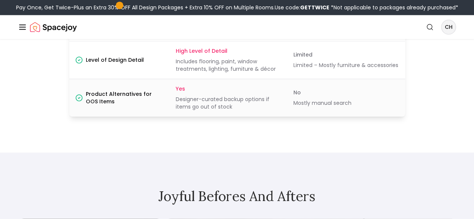
click at [285, 116] on td "Yes Designer-curated backup options if items go out of stock" at bounding box center [229, 98] width 118 height 38
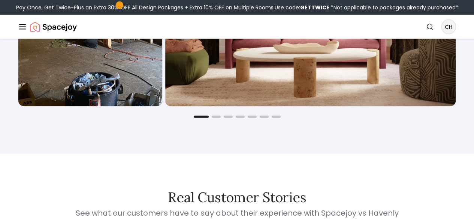
scroll to position [854, 0]
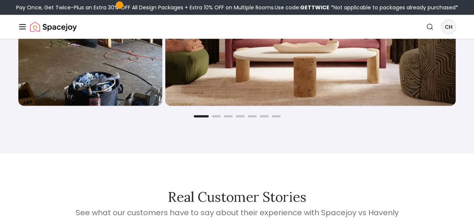
drag, startPoint x: 294, startPoint y: 133, endPoint x: 240, endPoint y: 136, distance: 54.4
click at [240, 136] on div "Joyful Befores and Afters Before After Before After Before After Before After B…" at bounding box center [237, 0] width 474 height 305
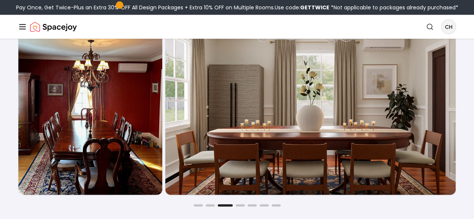
scroll to position [766, 0]
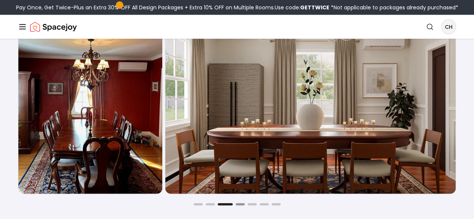
click at [240, 206] on button "Go to slide 4" at bounding box center [239, 204] width 9 height 2
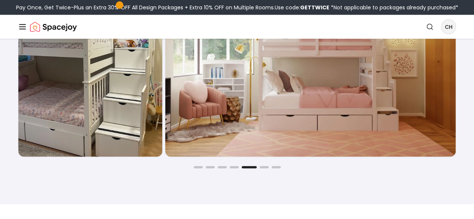
scroll to position [803, 0]
click at [234, 168] on button "Go to slide 4" at bounding box center [233, 167] width 9 height 2
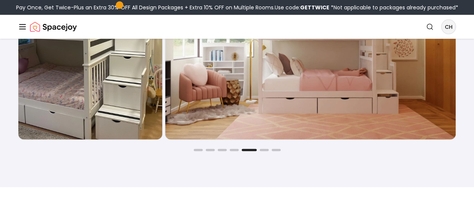
scroll to position [824, 0]
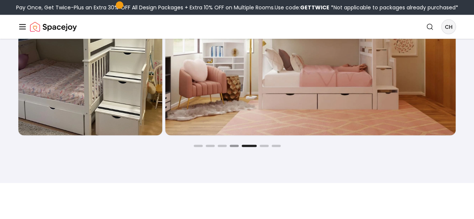
click at [231, 147] on button "Go to slide 4" at bounding box center [233, 146] width 9 height 2
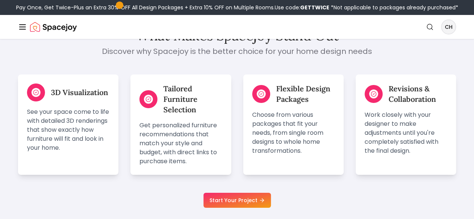
scroll to position [1330, 0]
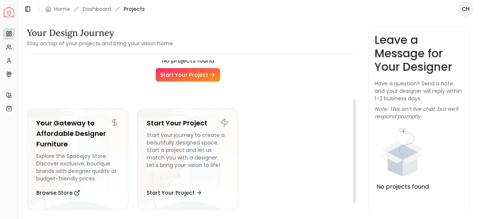
scroll to position [72, 0]
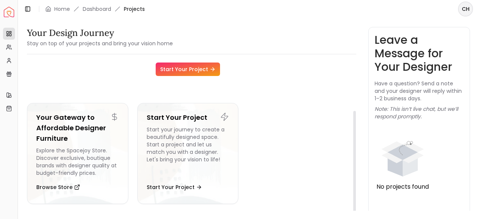
click at [277, 113] on ul "No projects found Start Your Project Your Gateway to Affordable Designer Furnit…" at bounding box center [188, 102] width 322 height 216
click at [199, 90] on ul "No projects found Start Your Project Your Gateway to Affordable Designer Furnit…" at bounding box center [188, 102] width 322 height 216
